Goal: Task Accomplishment & Management: Manage account settings

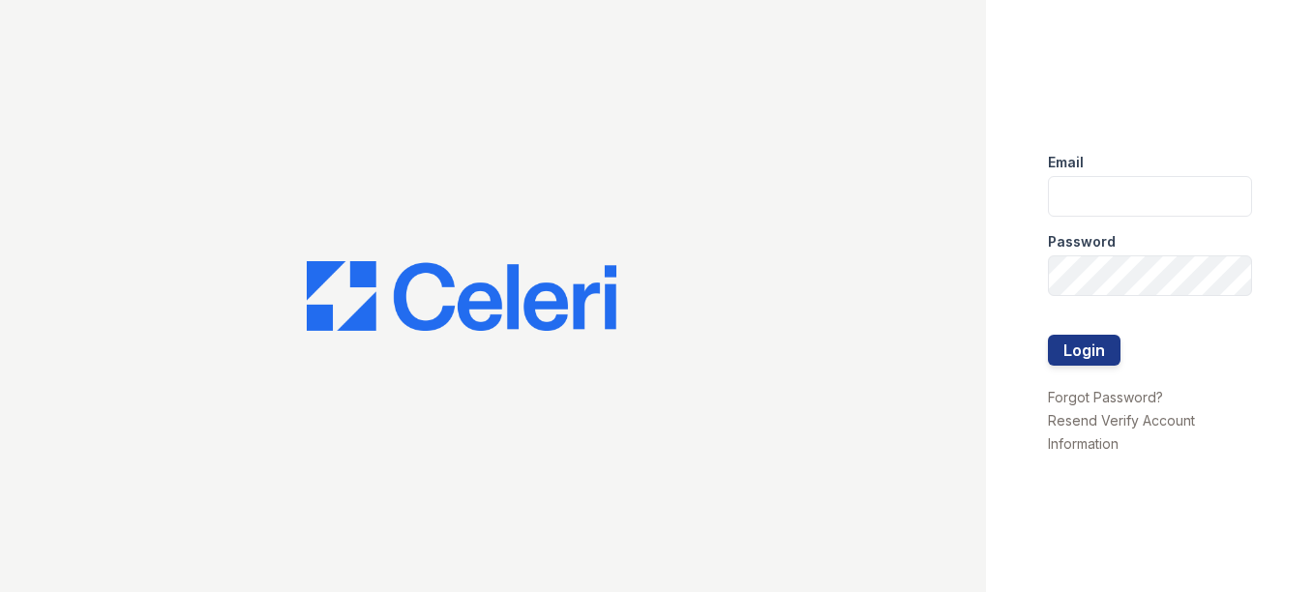
click at [1143, 153] on div "Email" at bounding box center [1150, 156] width 205 height 39
click at [1109, 201] on input "email" at bounding box center [1150, 196] width 205 height 41
type input "[DOMAIN_NAME][EMAIL_ADDRESS][DOMAIN_NAME]"
drag, startPoint x: 1098, startPoint y: 305, endPoint x: 1103, endPoint y: 296, distance: 10.0
click at [1100, 302] on div at bounding box center [1150, 315] width 205 height 39
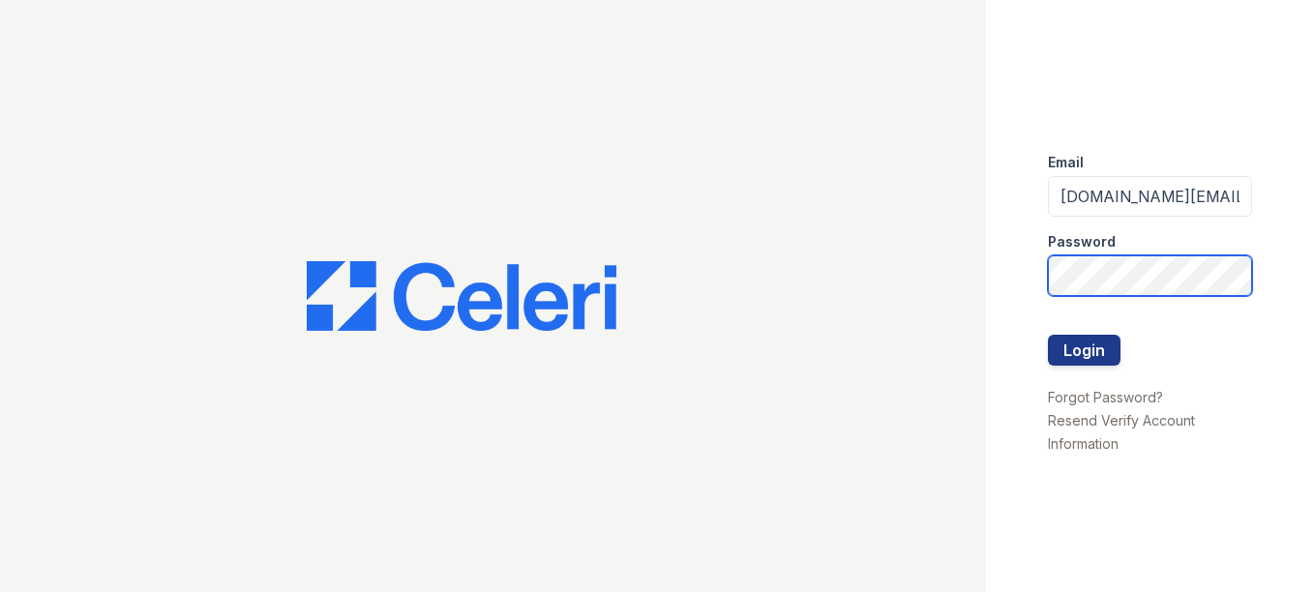
click at [1048, 335] on button "Login" at bounding box center [1084, 350] width 73 height 31
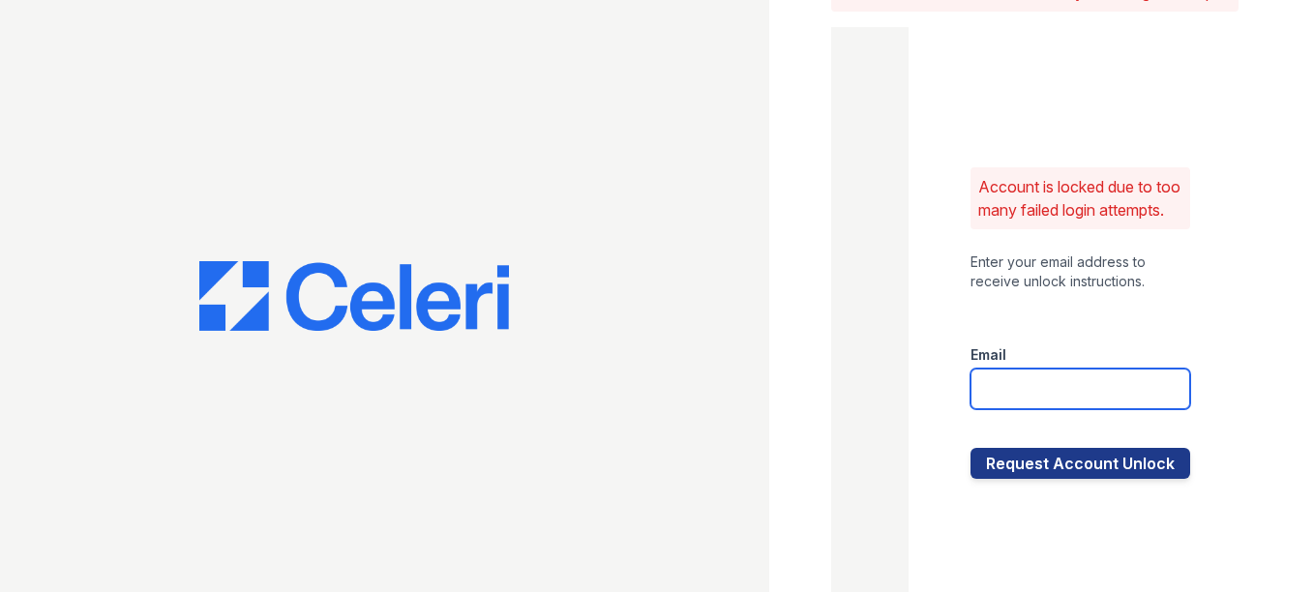
click at [1078, 409] on input "email" at bounding box center [1080, 389] width 220 height 41
click at [942, 202] on div "Account is locked due to too many failed login attempts. Enter your email addre…" at bounding box center [1079, 323] width 343 height 592
